Goal: Task Accomplishment & Management: Manage account settings

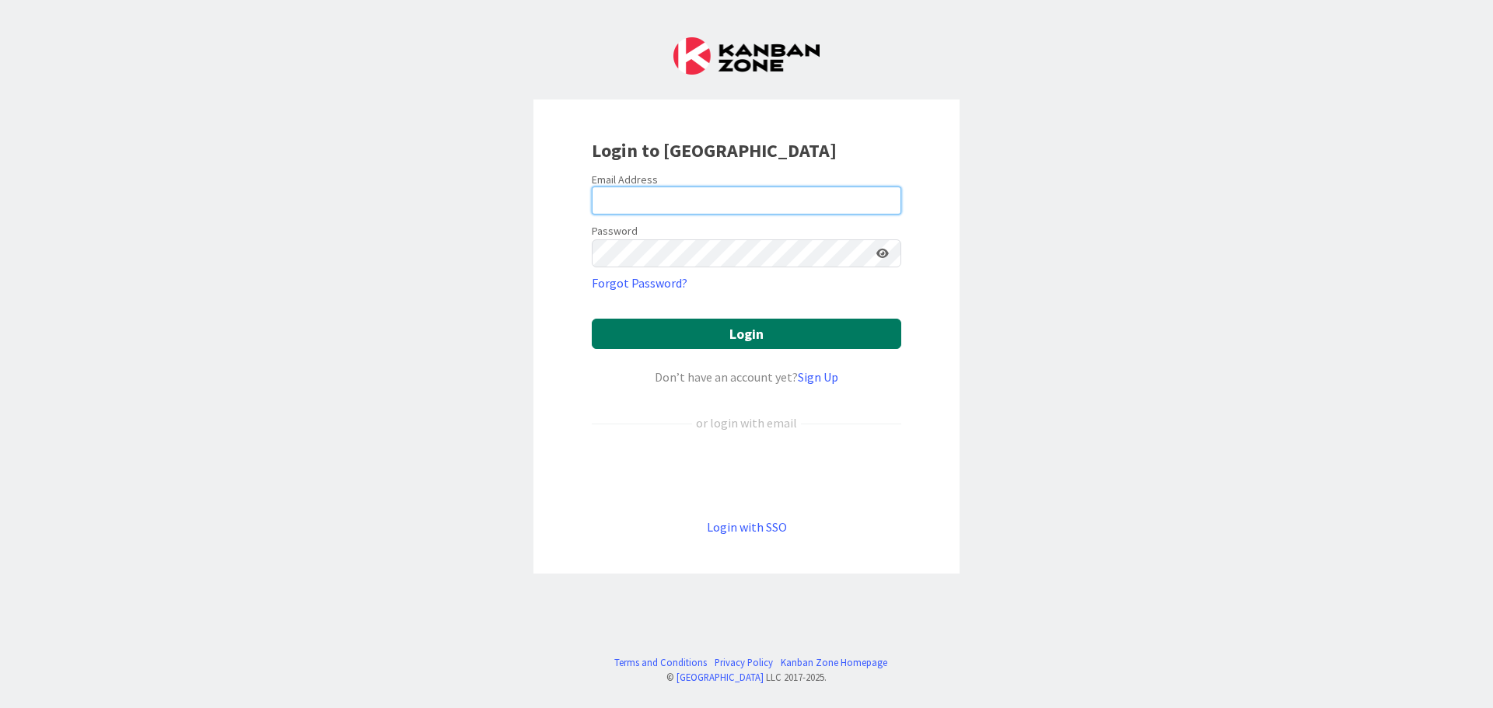
type input "[EMAIL_ADDRESS][DOMAIN_NAME]"
click at [690, 332] on button "Login" at bounding box center [746, 334] width 309 height 30
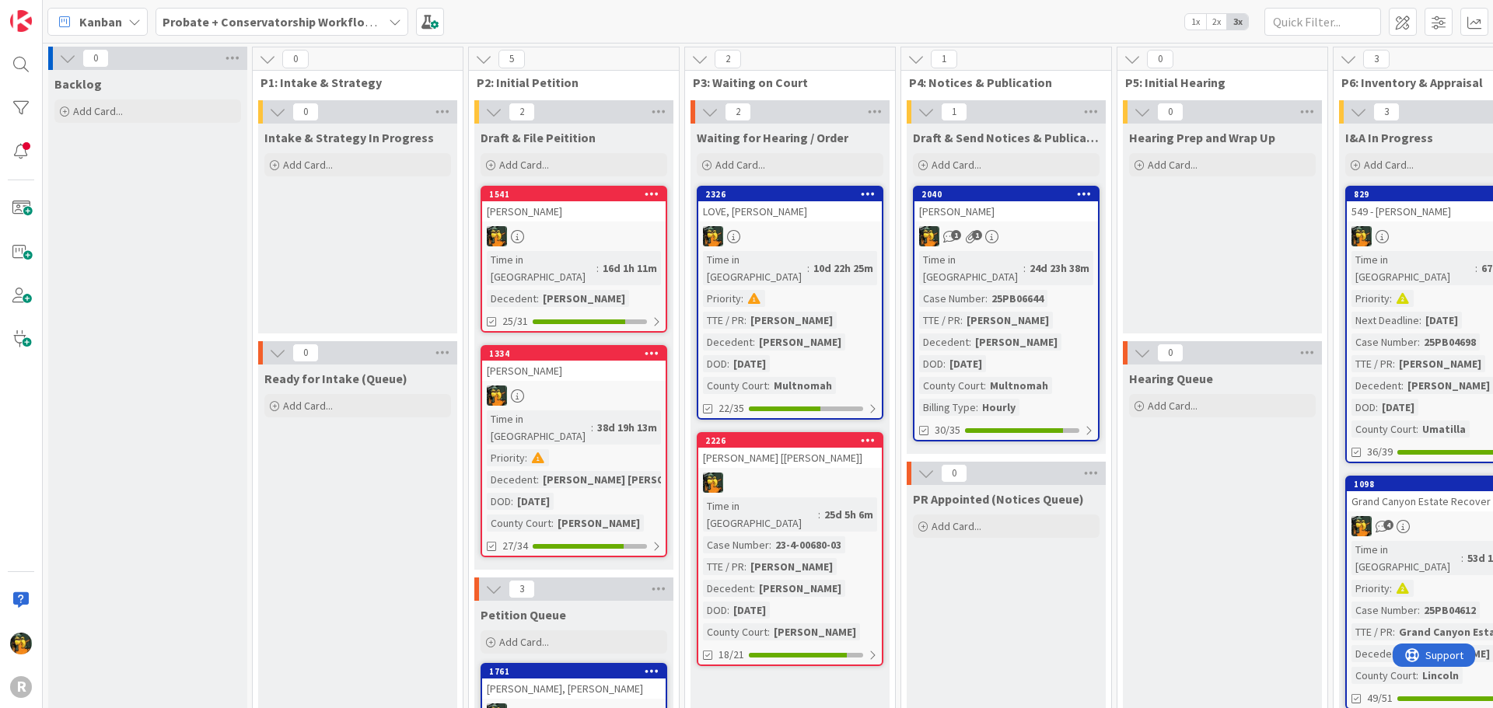
click at [132, 16] on icon at bounding box center [134, 22] width 12 height 12
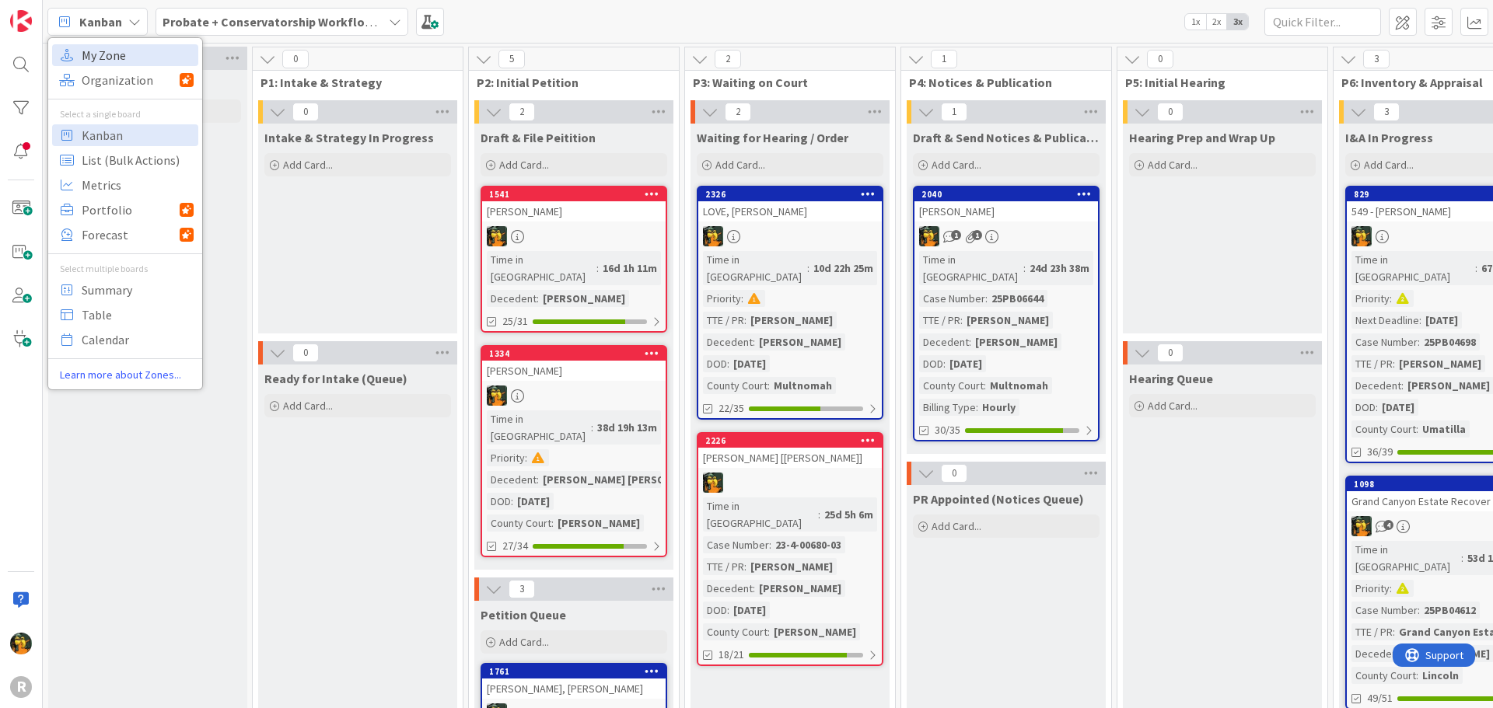
click at [121, 62] on span "My Zone" at bounding box center [138, 55] width 112 height 23
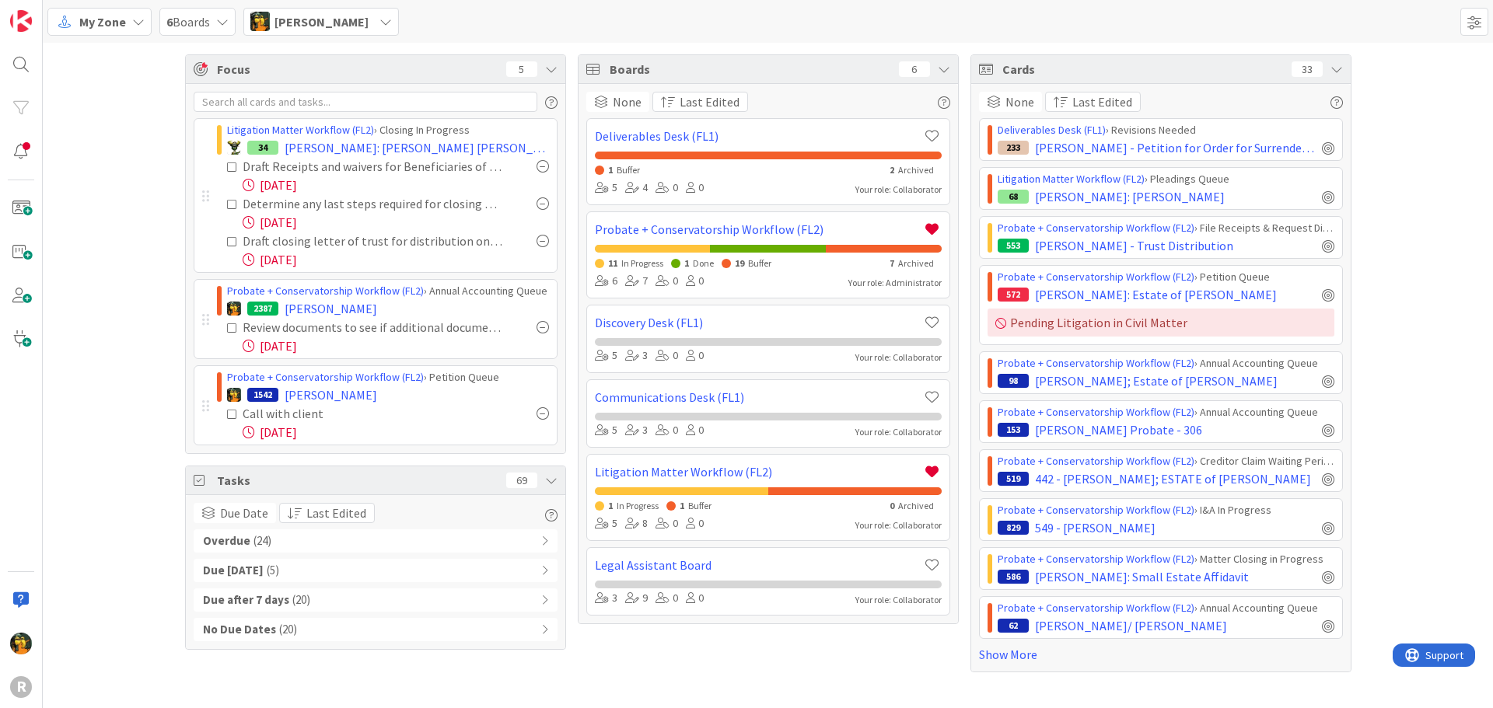
click at [232, 414] on icon at bounding box center [232, 414] width 11 height 11
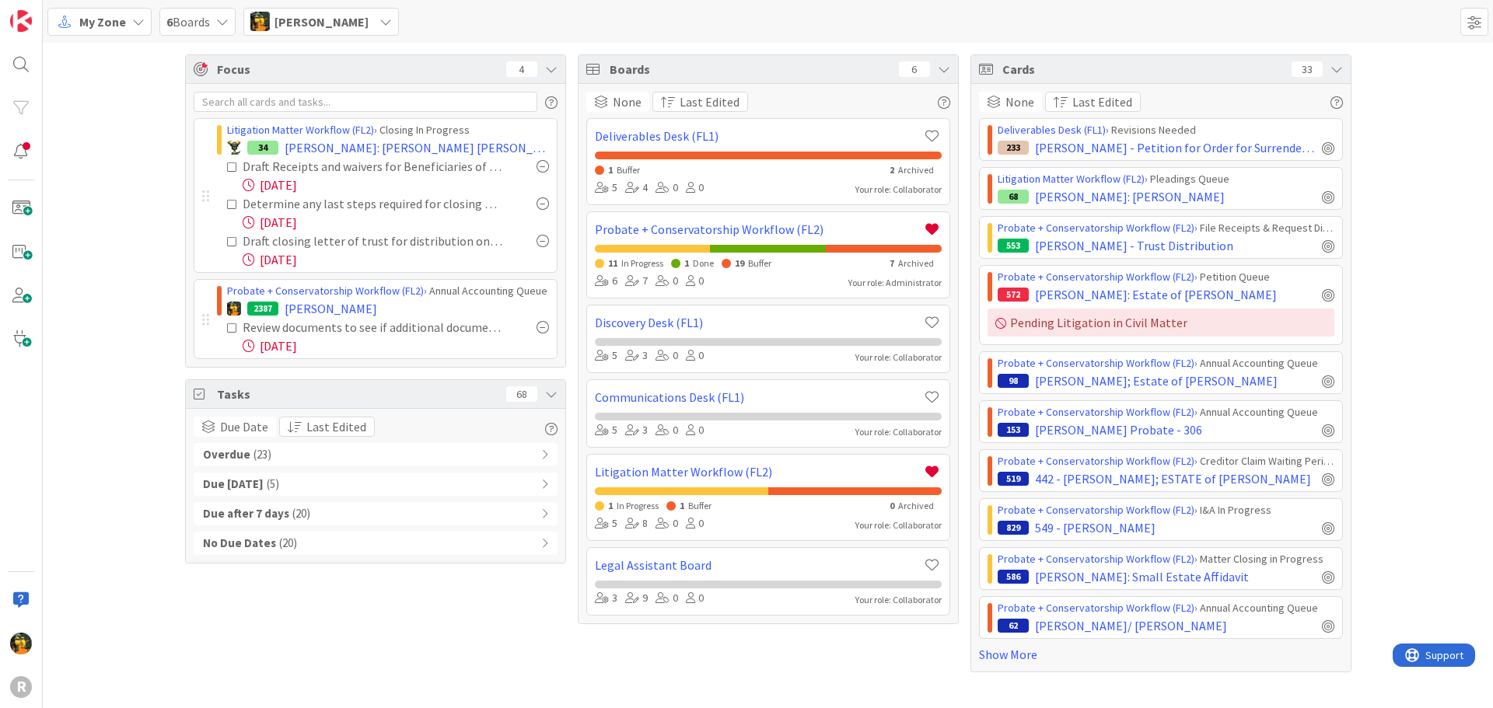
click at [278, 447] on div "Overdue ( 23 )" at bounding box center [376, 454] width 364 height 23
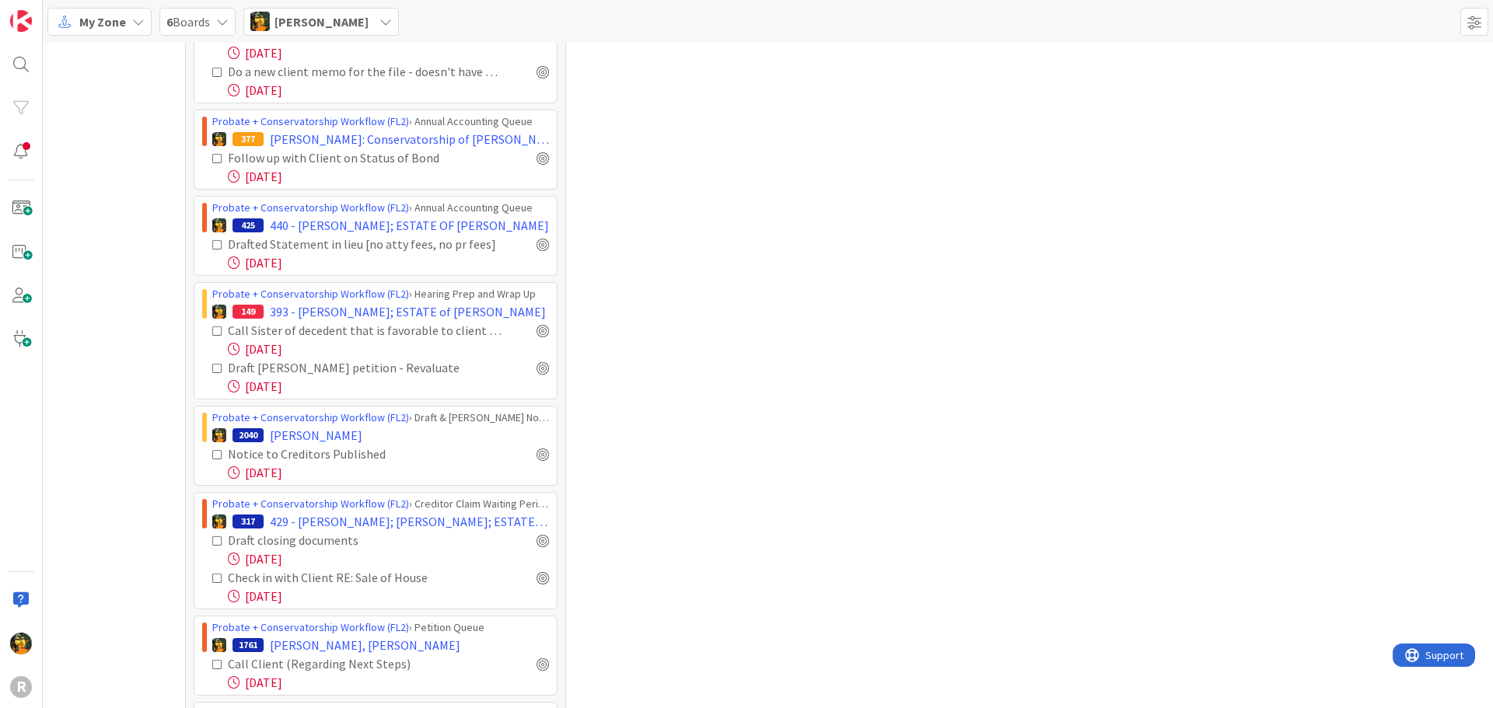
scroll to position [933, 0]
click at [686, 295] on div "Boards 6 None Last Edited Deliverables Desk (FL1) 1 Buffer 2 Archived 5 4 0 0 Y…" at bounding box center [768, 191] width 381 height 2140
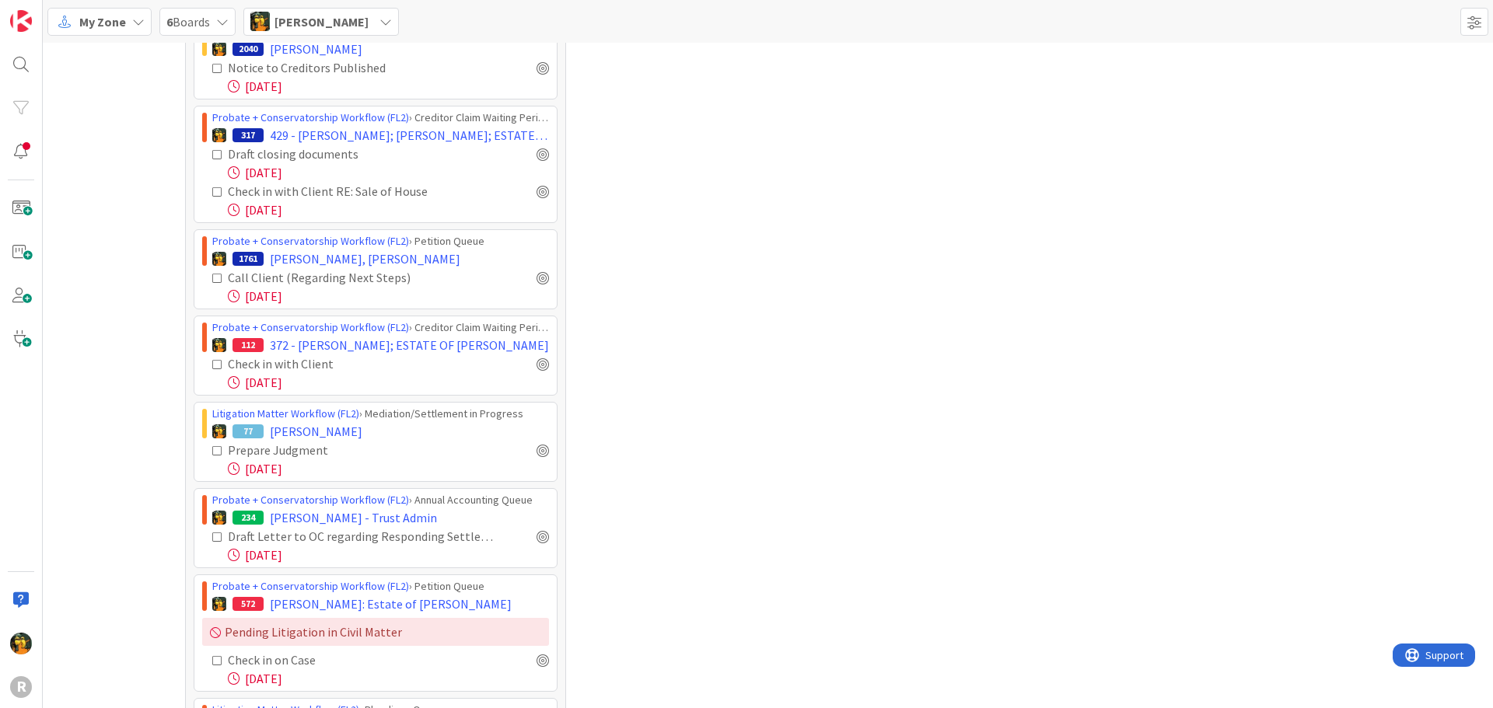
scroll to position [1244, 0]
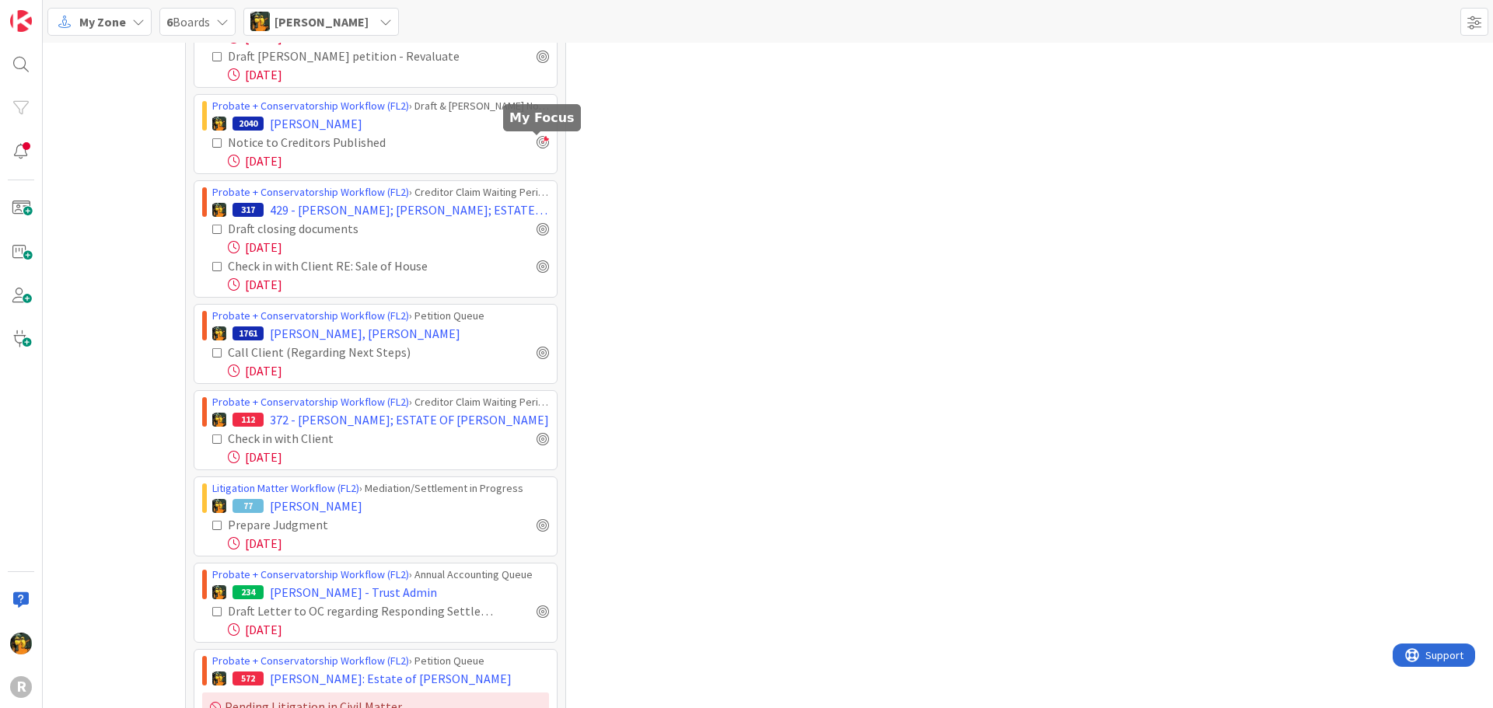
click at [536, 140] on div at bounding box center [542, 142] width 12 height 12
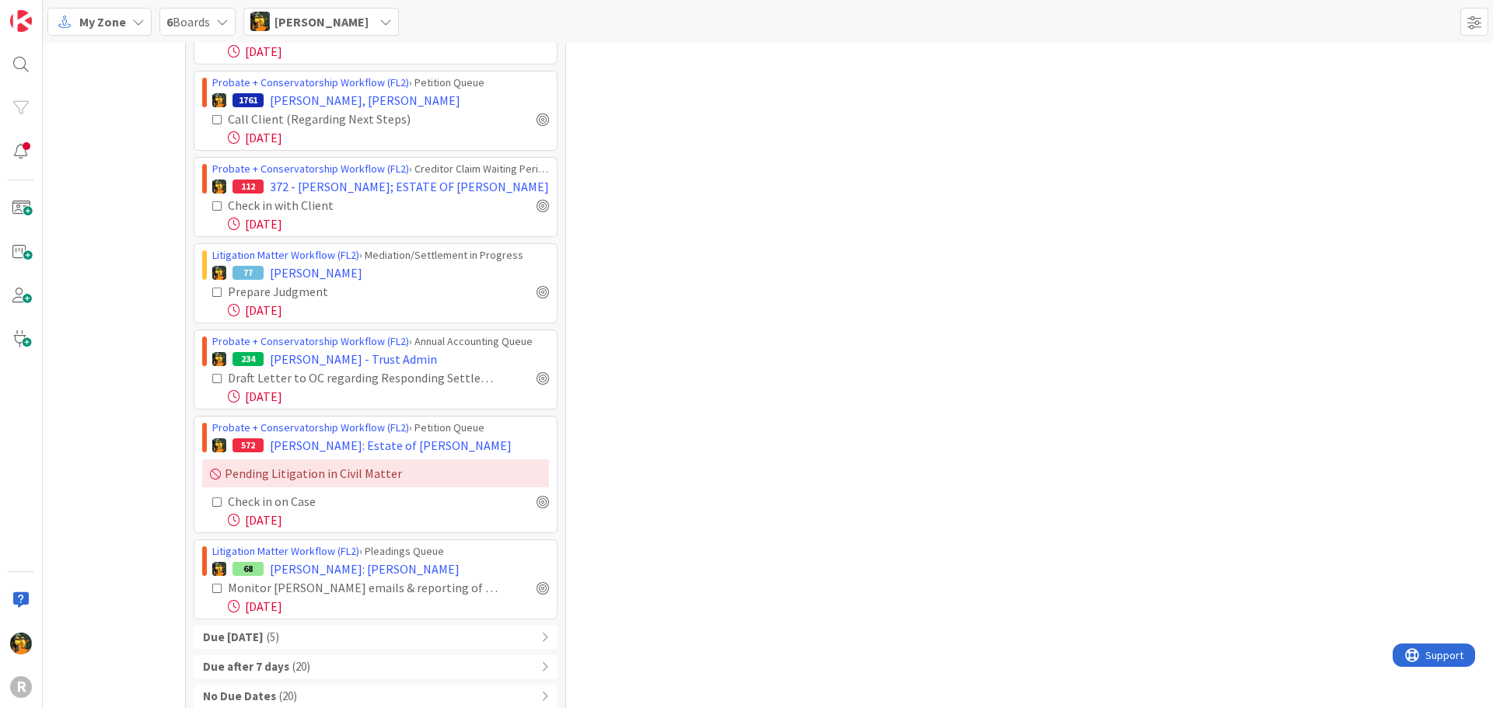
scroll to position [1584, 0]
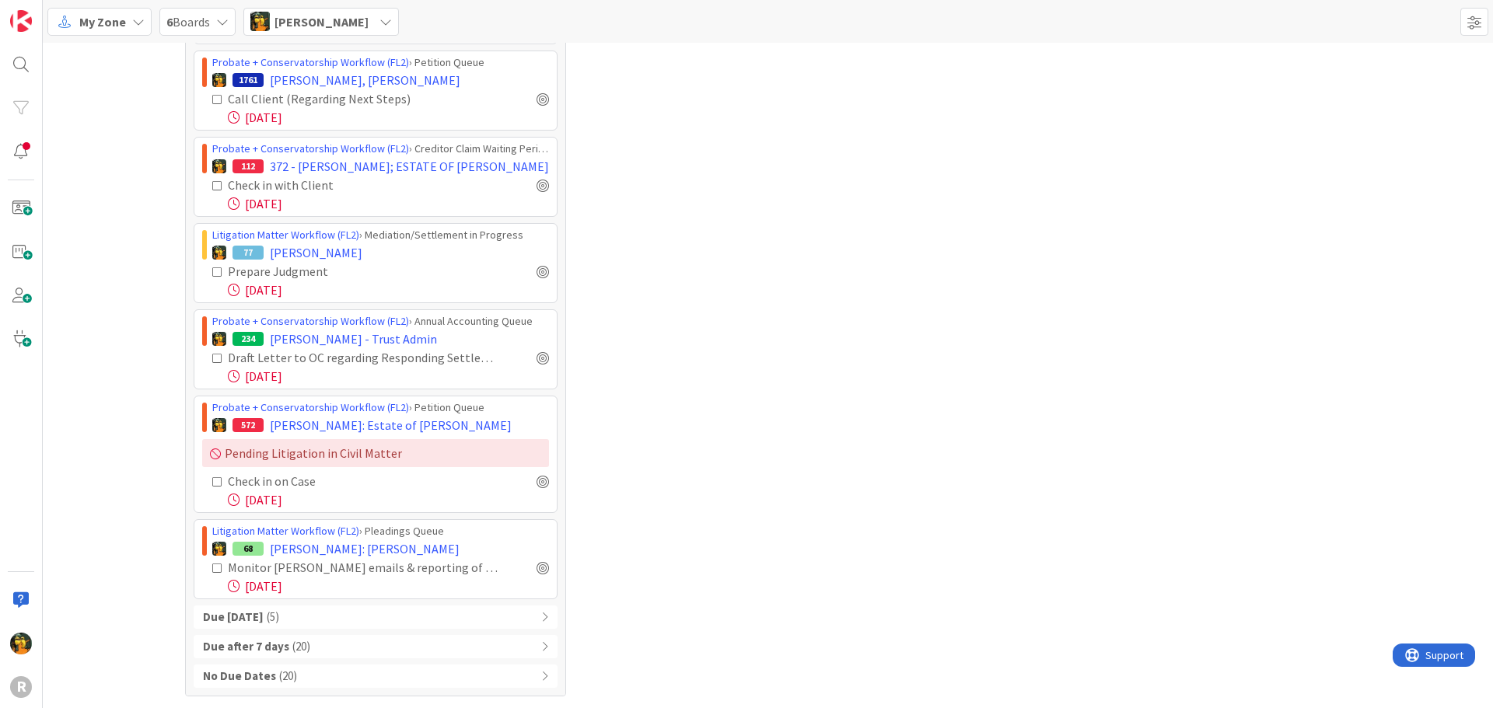
click at [279, 614] on span "( 5 )" at bounding box center [273, 618] width 12 height 18
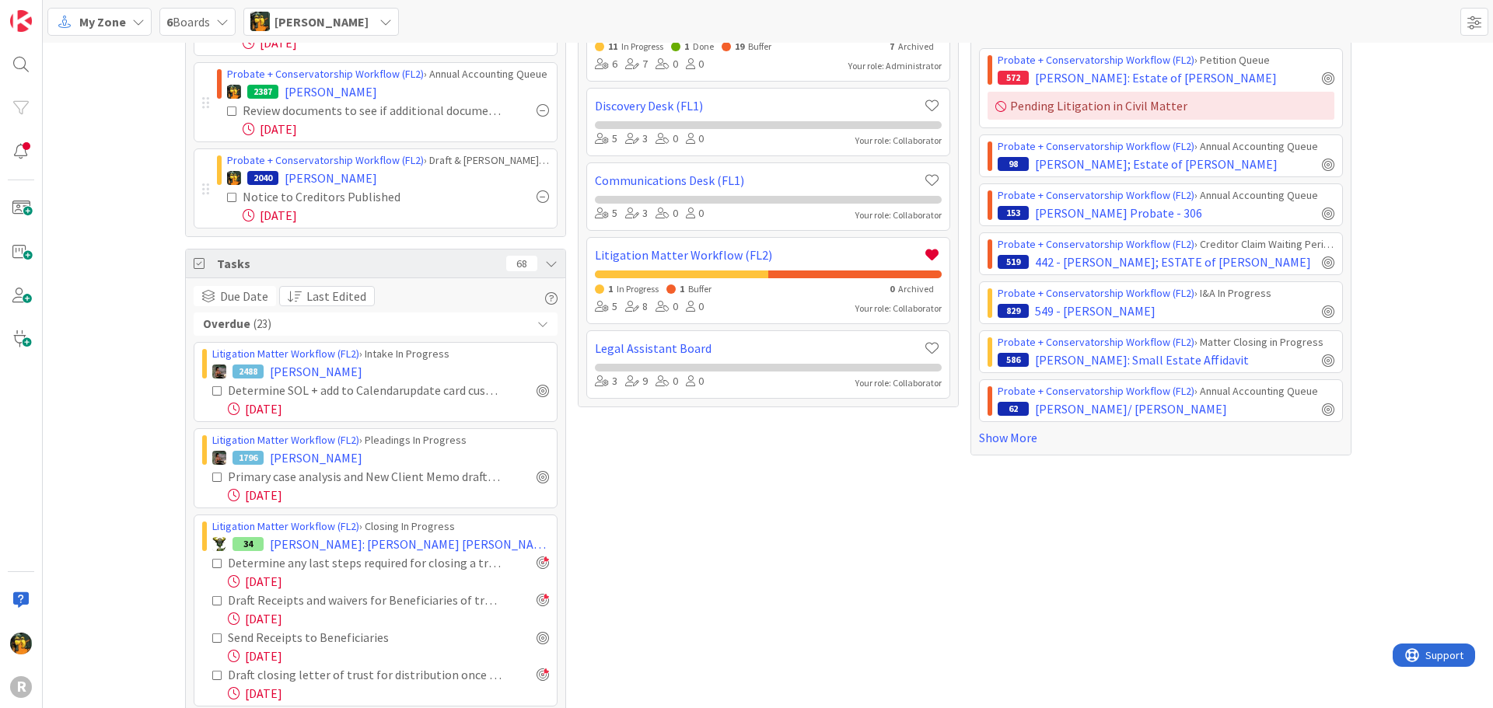
scroll to position [0, 0]
